Goal: Task Accomplishment & Management: Manage account settings

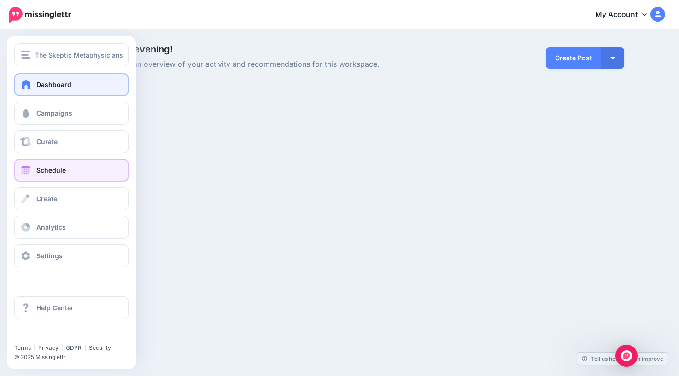
click at [37, 173] on span "Schedule" at bounding box center [50, 170] width 29 height 8
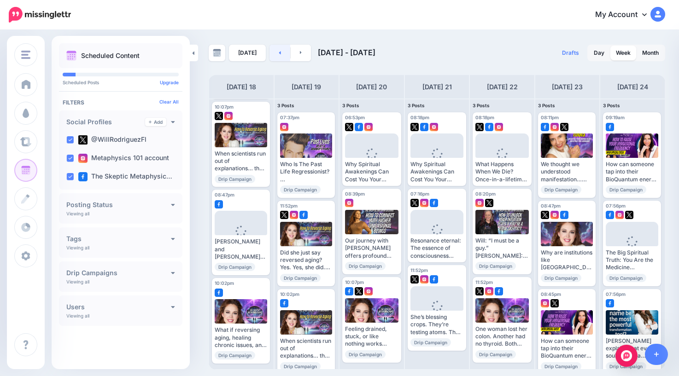
click at [275, 51] on link at bounding box center [279, 53] width 21 height 17
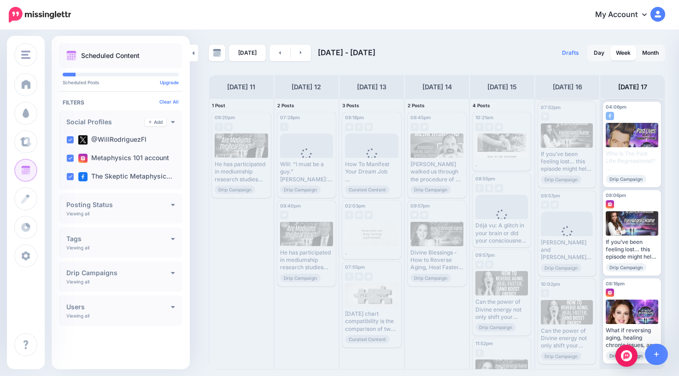
scroll to position [99, 0]
click at [506, 221] on div "Loading Déjà vu: A glitch in your brain or did your consciousness travel to the…" at bounding box center [501, 220] width 52 height 50
click at [496, 238] on span "Send Again" at bounding box center [505, 238] width 26 height 5
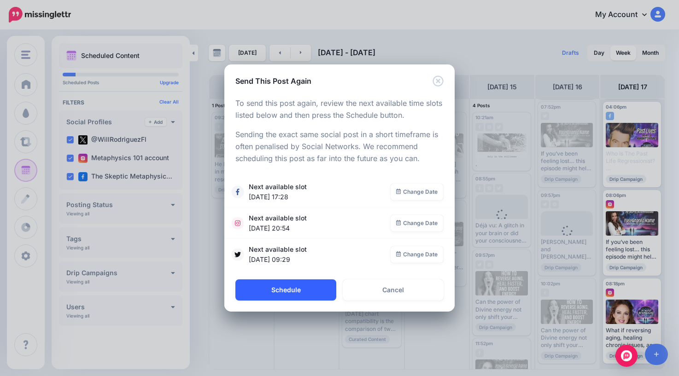
click at [299, 287] on button "Schedule" at bounding box center [285, 289] width 101 height 21
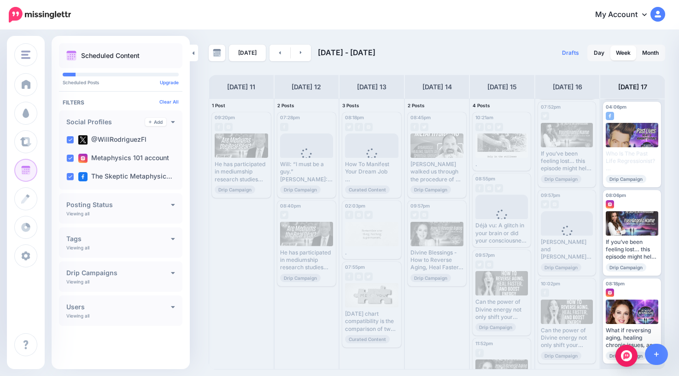
scroll to position [0, 0]
click at [505, 238] on span "Send Again" at bounding box center [505, 238] width 26 height 5
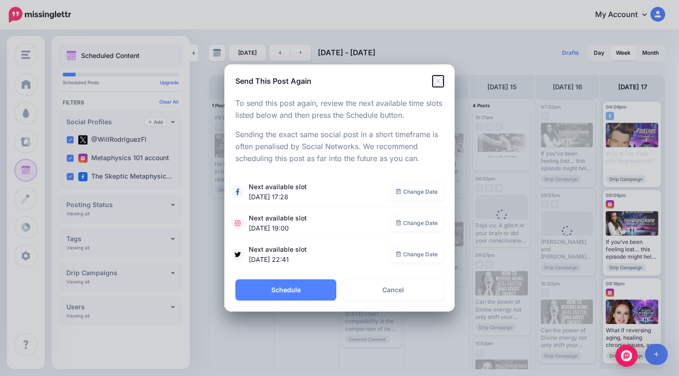
click at [437, 81] on icon "Close" at bounding box center [437, 81] width 11 height 11
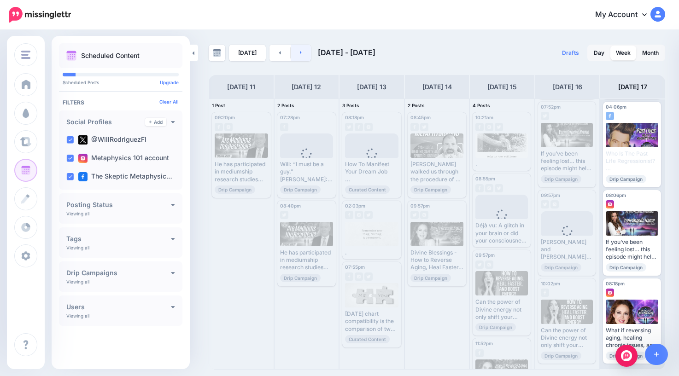
click at [302, 51] on link at bounding box center [301, 53] width 21 height 17
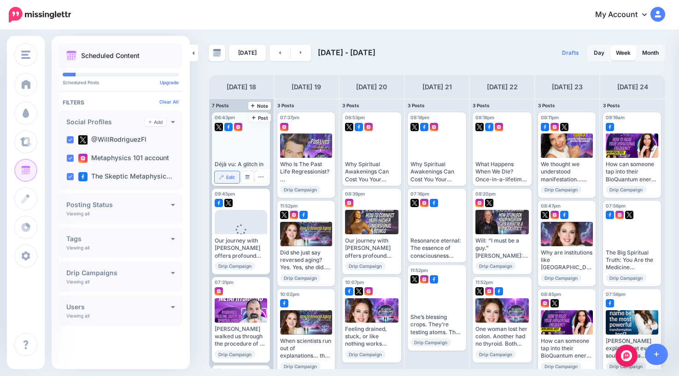
click at [227, 176] on span "Edit" at bounding box center [230, 177] width 9 height 5
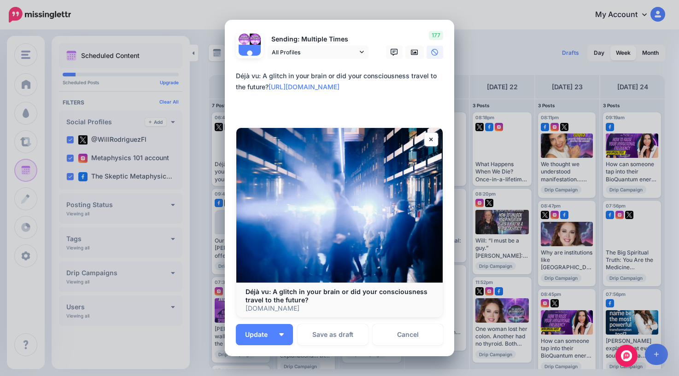
drag, startPoint x: 439, startPoint y: 109, endPoint x: 227, endPoint y: 99, distance: 212.0
click at [227, 99] on div "Loading Sending: Multiple Times All Profiles" at bounding box center [339, 188] width 229 height 337
click at [412, 336] on link "Cancel" at bounding box center [407, 334] width 70 height 21
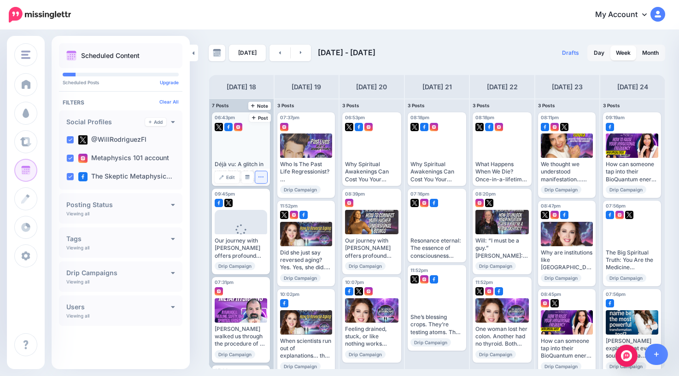
click at [258, 178] on icon "button" at bounding box center [261, 177] width 6 height 6
click at [279, 208] on link "Delete Post" at bounding box center [283, 206] width 48 height 10
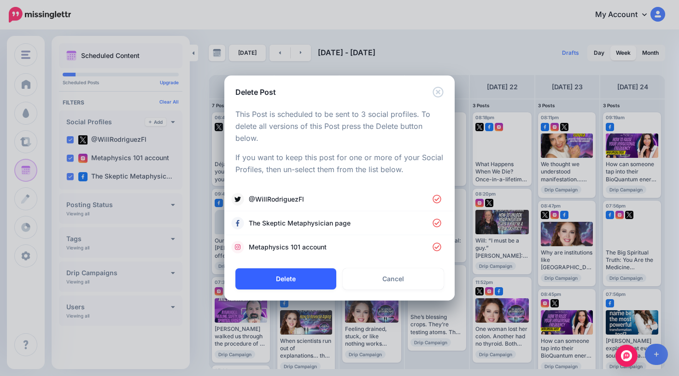
click at [306, 279] on button "Delete" at bounding box center [285, 278] width 101 height 21
